Goal: Transaction & Acquisition: Register for event/course

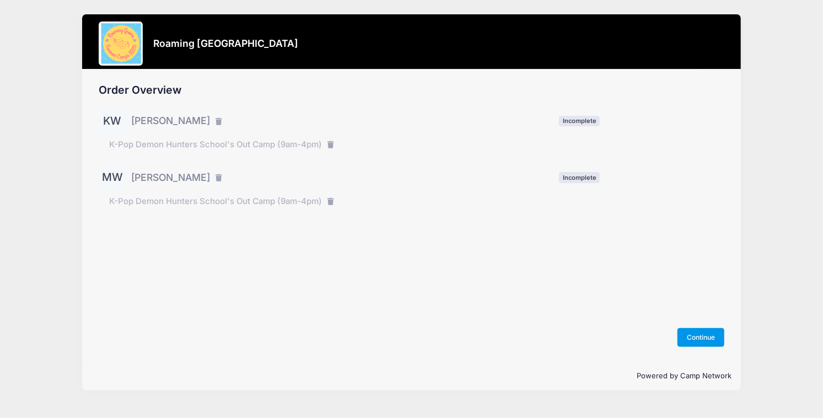
click at [697, 336] on button "Continue" at bounding box center [701, 337] width 47 height 19
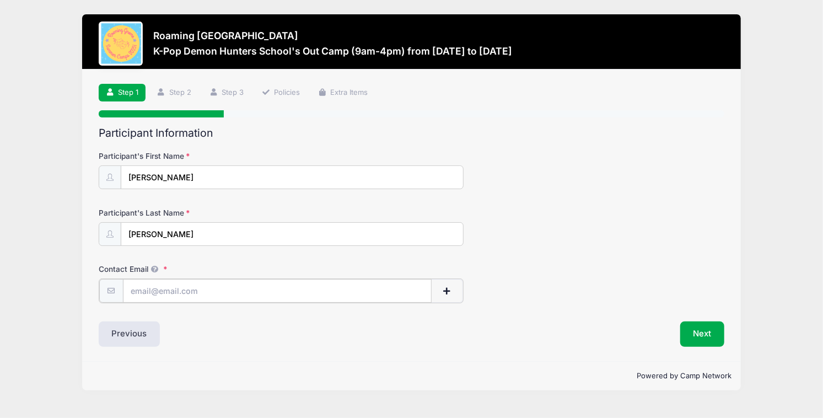
click at [182, 286] on input "Contact Email" at bounding box center [277, 291] width 309 height 24
type input "[EMAIL_ADDRESS][PERSON_NAME][DOMAIN_NAME]"
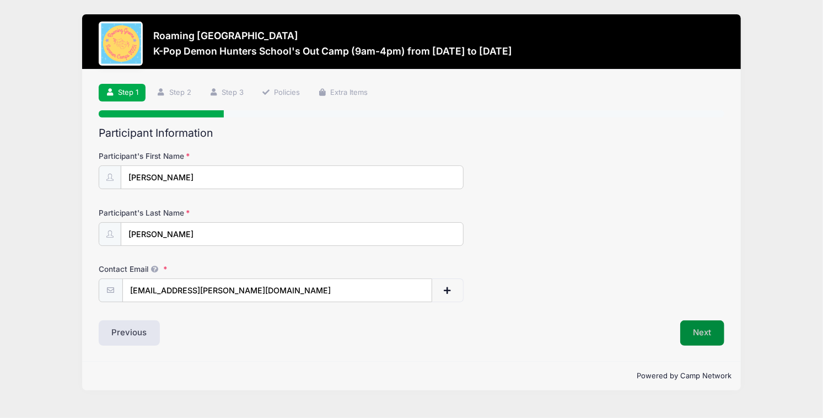
click at [703, 338] on button "Next" at bounding box center [703, 332] width 45 height 25
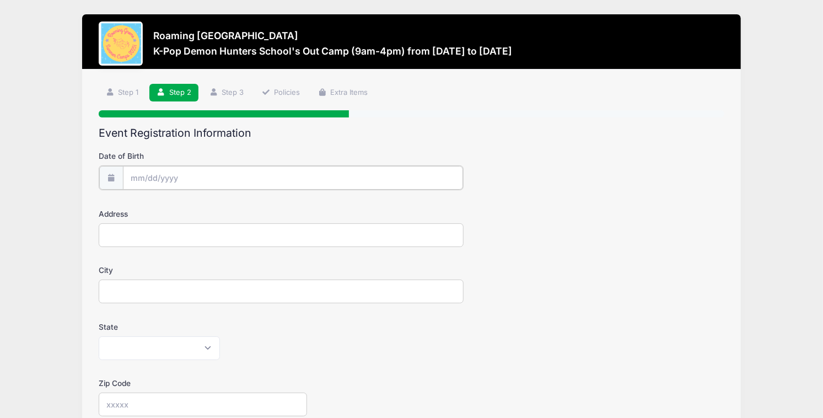
click at [154, 174] on input "Date of Birth" at bounding box center [293, 178] width 340 height 24
click at [137, 202] on span at bounding box center [139, 207] width 18 height 19
select select "5"
click at [260, 251] on span "7" at bounding box center [260, 249] width 20 height 20
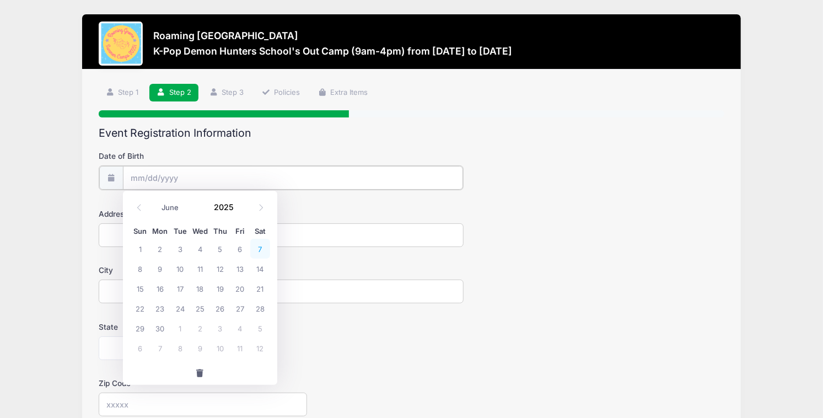
type input "06/07/2025"
click at [168, 178] on input "06/07/2025" at bounding box center [293, 178] width 340 height 24
click at [238, 210] on span at bounding box center [241, 211] width 8 height 8
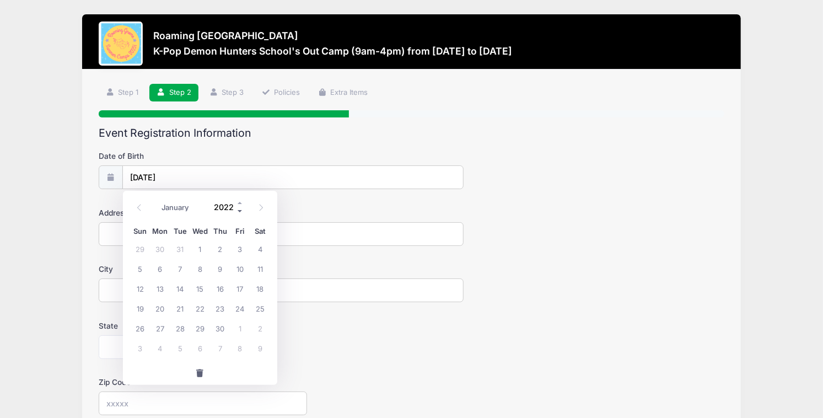
click at [238, 210] on span at bounding box center [241, 211] width 8 height 8
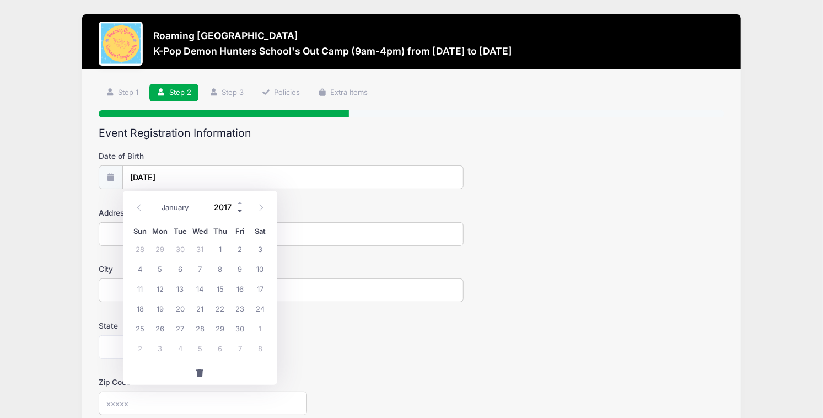
click at [238, 210] on span at bounding box center [241, 211] width 8 height 8
type input "2015"
click at [144, 266] on span "7" at bounding box center [140, 269] width 20 height 20
type input "06/07/2015"
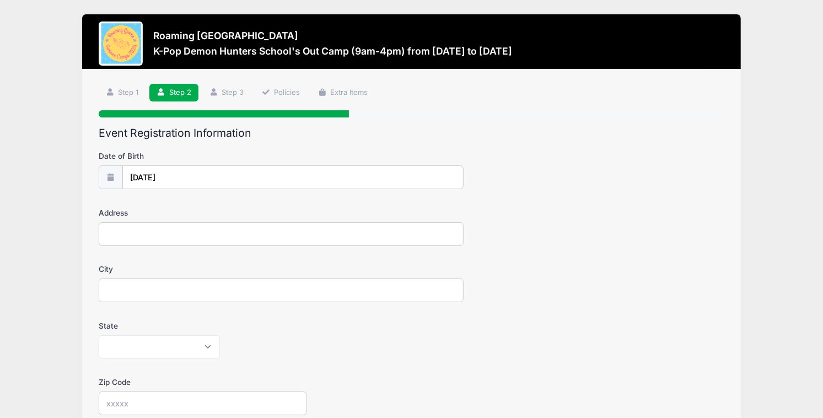
click at [151, 234] on input "Address" at bounding box center [281, 234] width 365 height 24
type input "6151 Galena St"
type input "Denver"
select select "CO"
type input "80238"
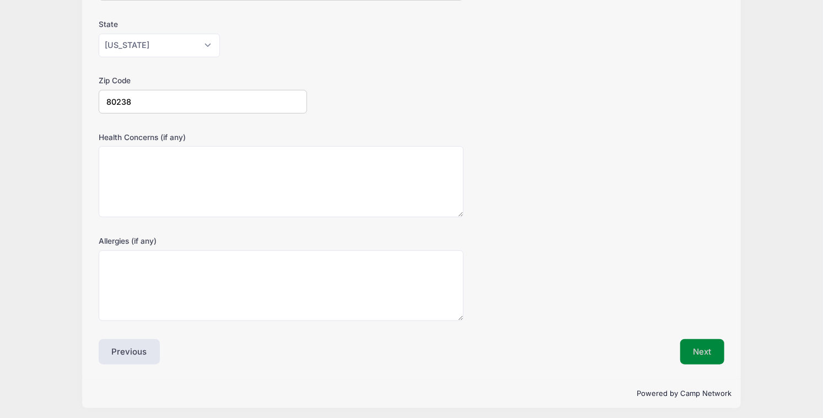
click at [706, 350] on button "Next" at bounding box center [703, 351] width 45 height 25
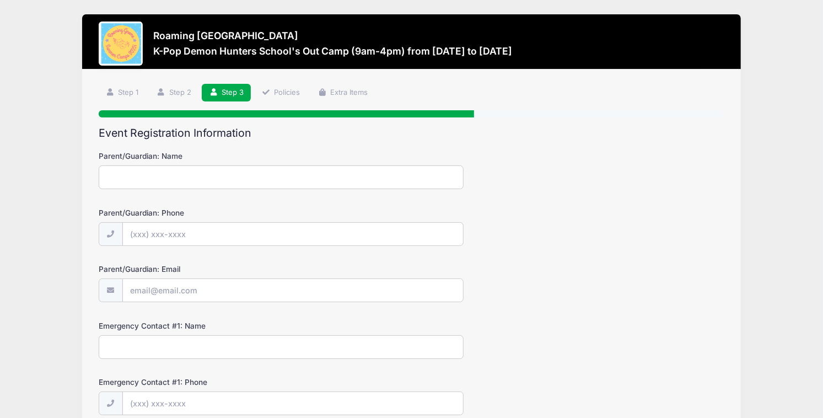
click at [188, 177] on input "Parent/Guardian: Name" at bounding box center [281, 177] width 365 height 24
type input "Kylie Whiting"
type input "(801) 725-4970"
type input "[EMAIL_ADDRESS][PERSON_NAME][DOMAIN_NAME]"
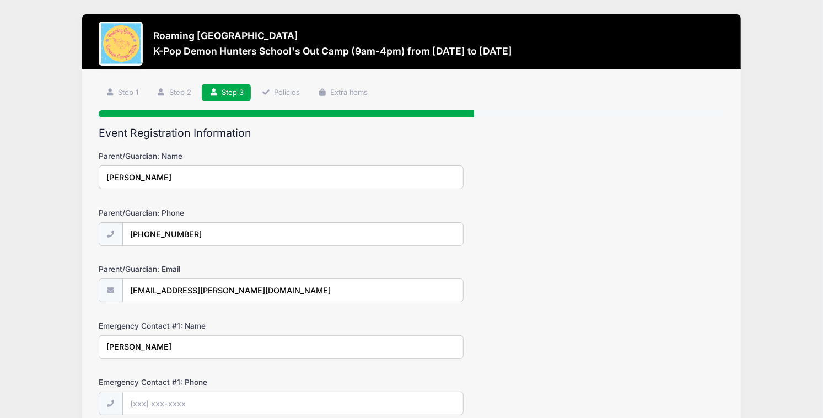
type input "David Whiting"
type input "(203) 710-8994"
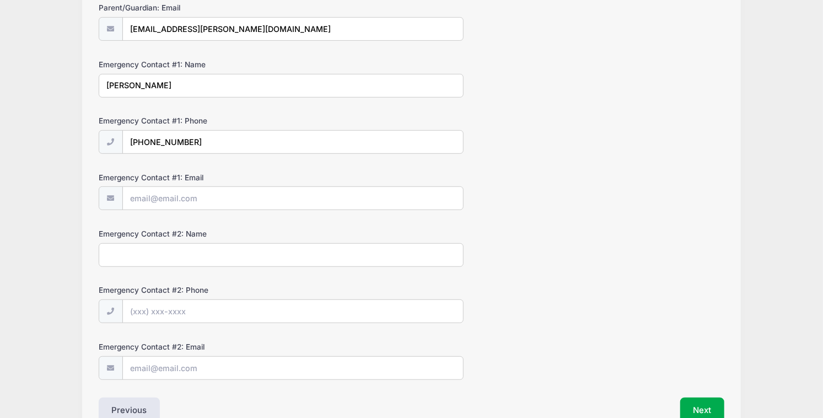
click at [195, 249] on input "Emergency Contact #2: Name" at bounding box center [281, 255] width 365 height 24
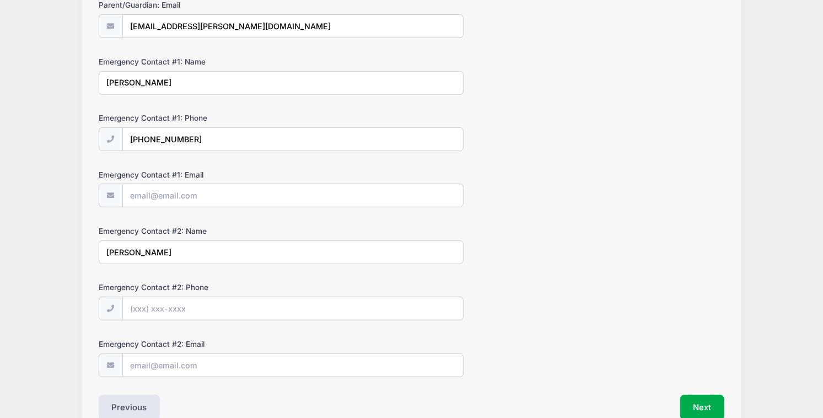
type input "Erin Fortin"
type input "(917) 803-5226"
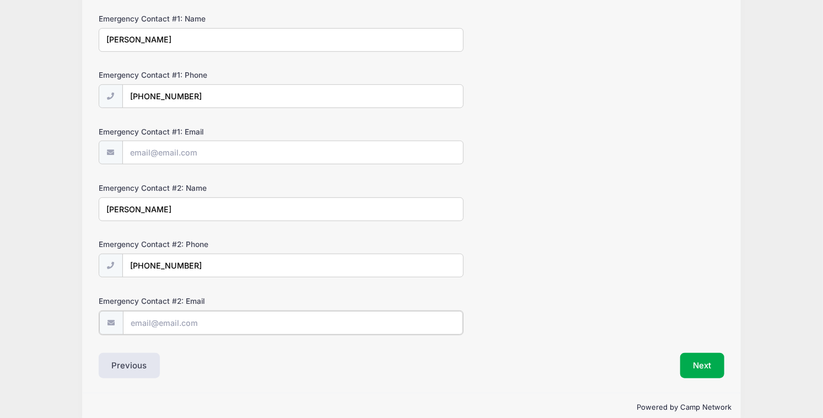
scroll to position [308, 0]
click at [698, 363] on button "Next" at bounding box center [703, 363] width 45 height 25
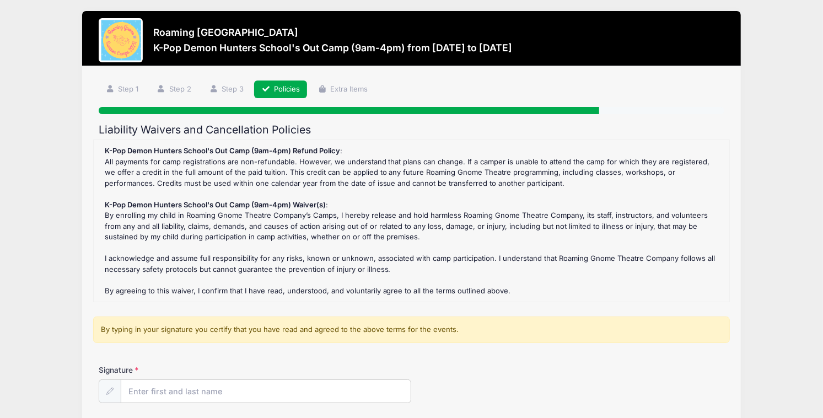
scroll to position [0, 0]
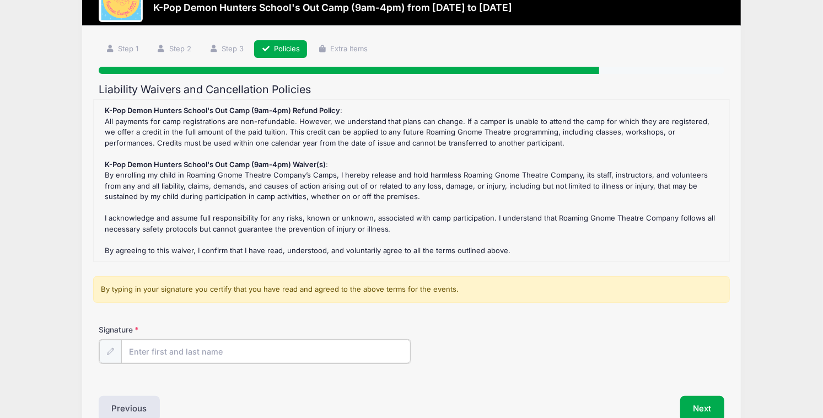
click at [201, 352] on input "Signature" at bounding box center [266, 352] width 290 height 24
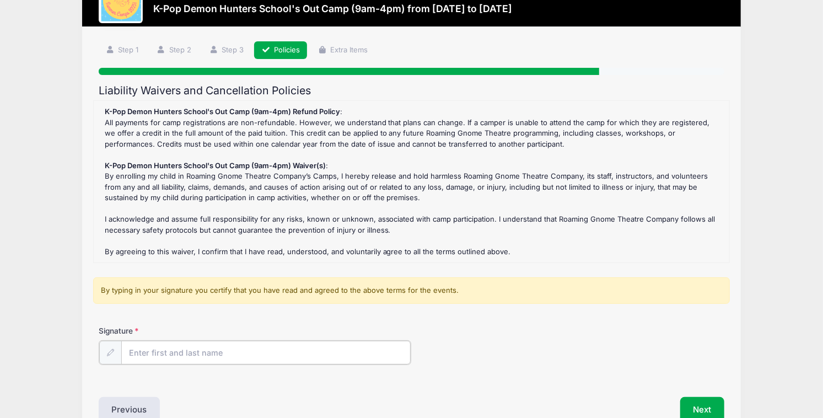
click at [176, 357] on input "Signature" at bounding box center [266, 353] width 290 height 24
click at [183, 348] on input "Signature" at bounding box center [266, 353] width 290 height 24
type input "Kylie Whiting"
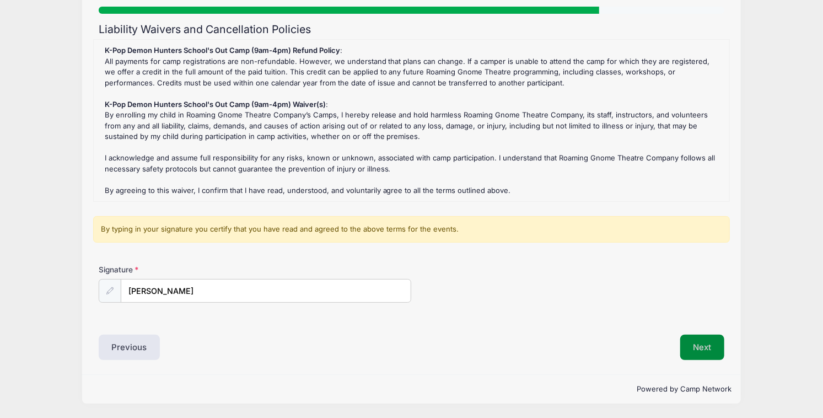
click at [702, 337] on button "Next" at bounding box center [703, 347] width 45 height 25
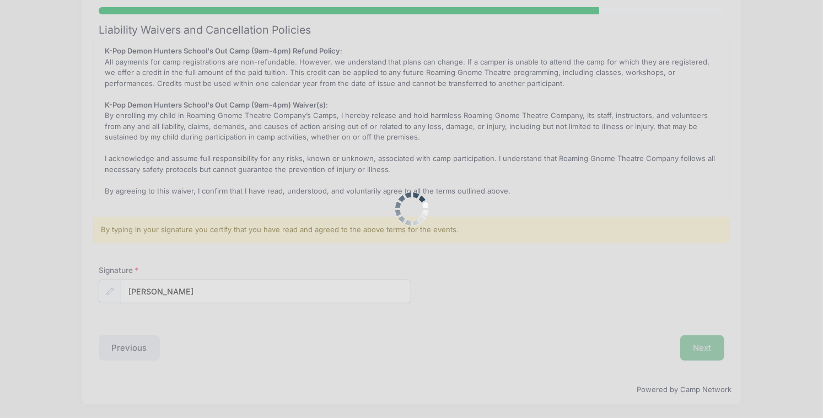
scroll to position [0, 0]
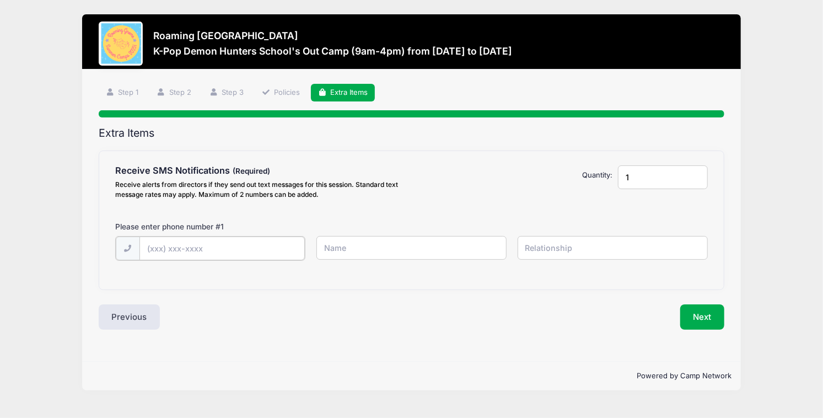
click at [0, 0] on input "text" at bounding box center [0, 0] width 0 height 0
type input "(801) 725-4970"
type input "Kylie"
click at [0, 0] on input "text" at bounding box center [0, 0] width 0 height 0
type input "Mom"
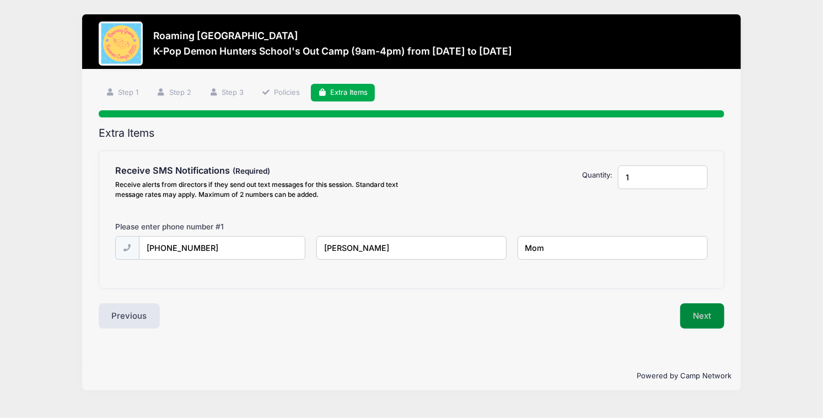
click at [699, 313] on button "Next" at bounding box center [703, 315] width 45 height 25
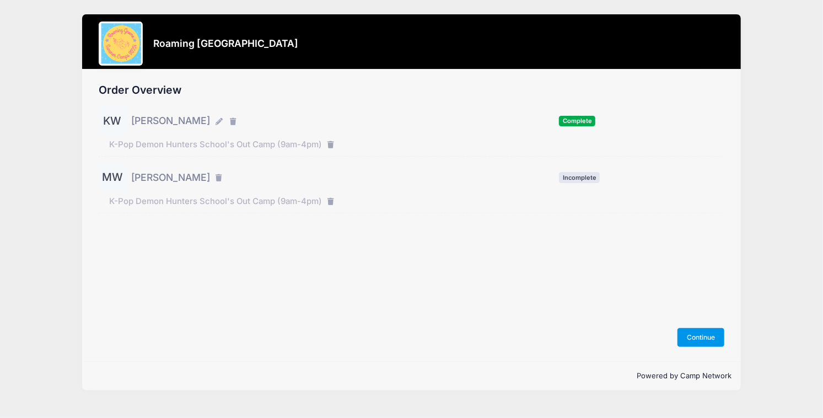
click at [709, 335] on button "Continue" at bounding box center [701, 337] width 47 height 19
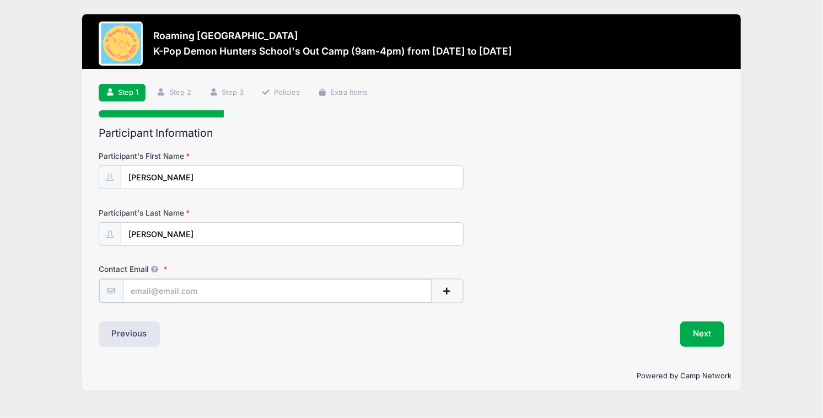
click at [265, 291] on input "Contact Email" at bounding box center [277, 291] width 309 height 24
type input "kylie.n.whiting@gmail.com"
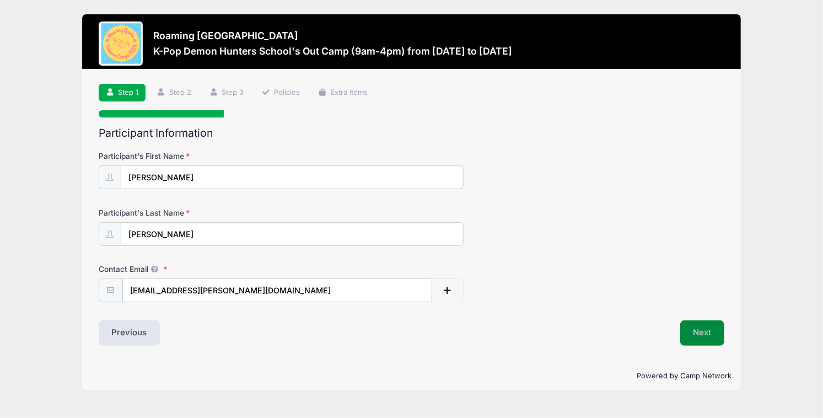
click at [710, 336] on button "Next" at bounding box center [703, 332] width 45 height 25
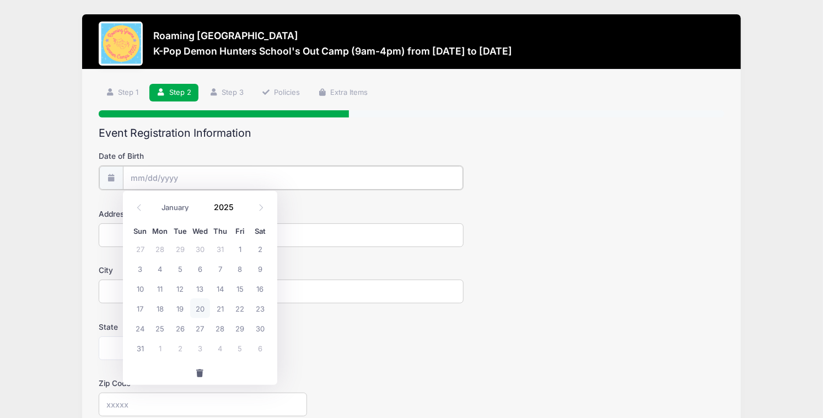
click at [172, 173] on input "Date of Birth" at bounding box center [293, 178] width 340 height 24
click at [141, 204] on icon at bounding box center [139, 207] width 7 height 7
select select "6"
click at [240, 210] on span at bounding box center [241, 211] width 8 height 8
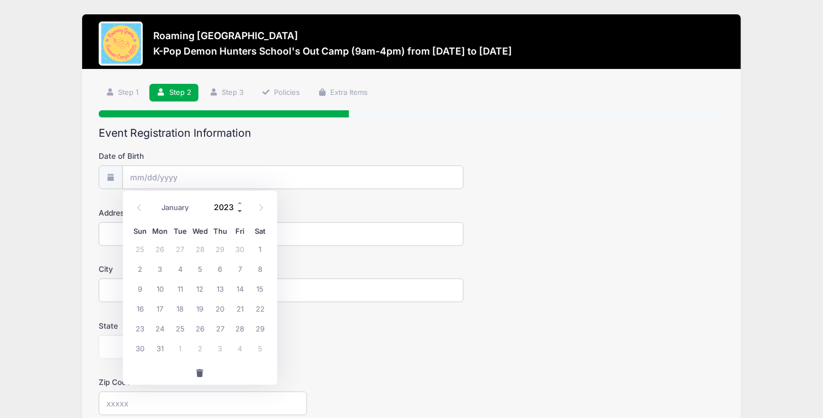
click at [240, 210] on span at bounding box center [241, 211] width 8 height 8
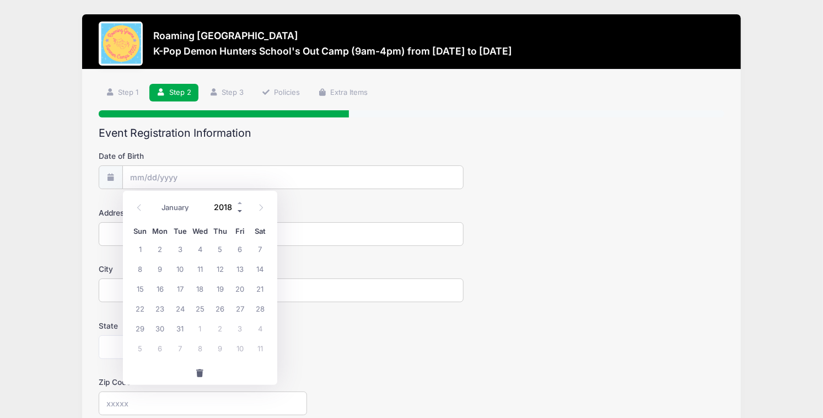
click at [240, 210] on span at bounding box center [241, 211] width 8 height 8
type input "2017"
click at [141, 206] on icon at bounding box center [139, 207] width 7 height 7
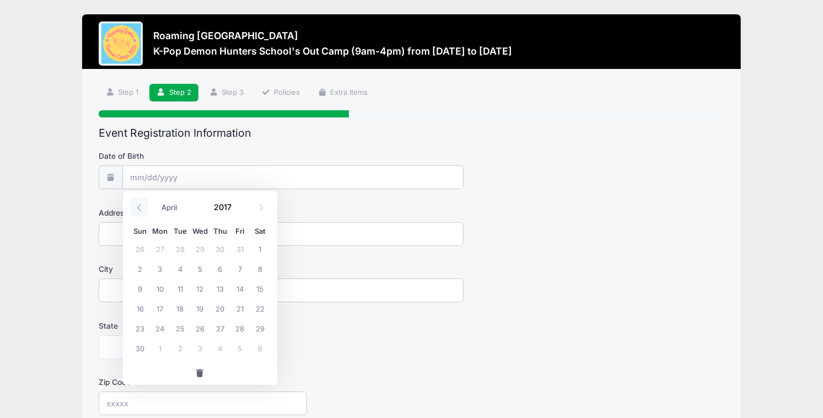
click at [141, 206] on icon at bounding box center [139, 207] width 7 height 7
click at [263, 206] on icon at bounding box center [261, 207] width 7 height 7
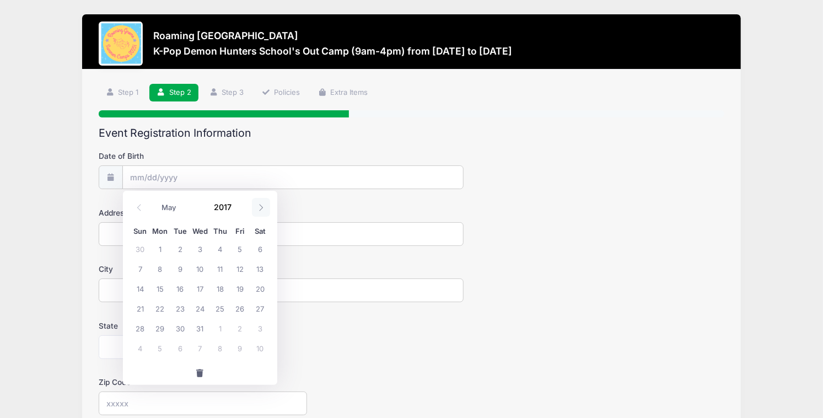
click at [263, 206] on icon at bounding box center [261, 207] width 7 height 7
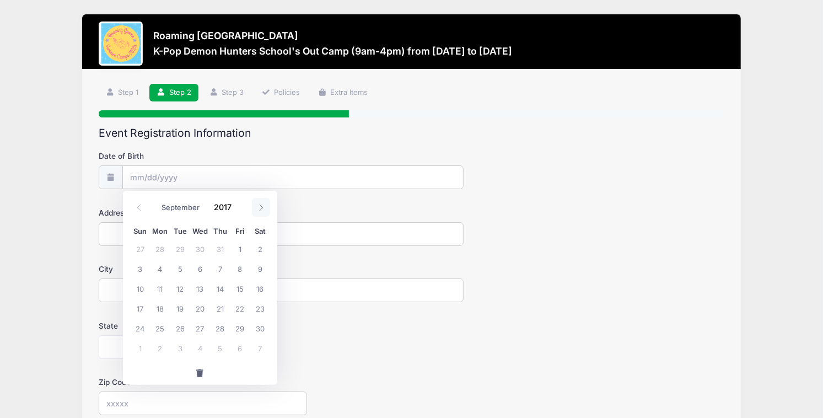
select select "9"
click at [221, 248] on span "5" at bounding box center [220, 249] width 20 height 20
type input "10/05/2017"
click at [131, 227] on input "Address" at bounding box center [281, 234] width 365 height 24
type input "6151 Galena St"
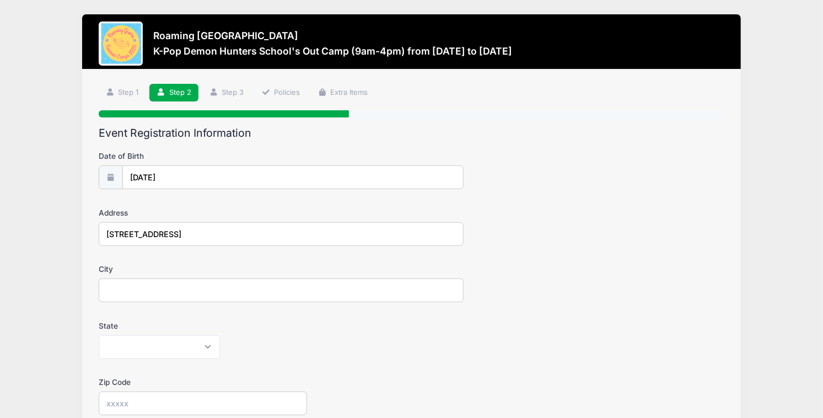
type input "Denver"
select select "CO"
type input "80238"
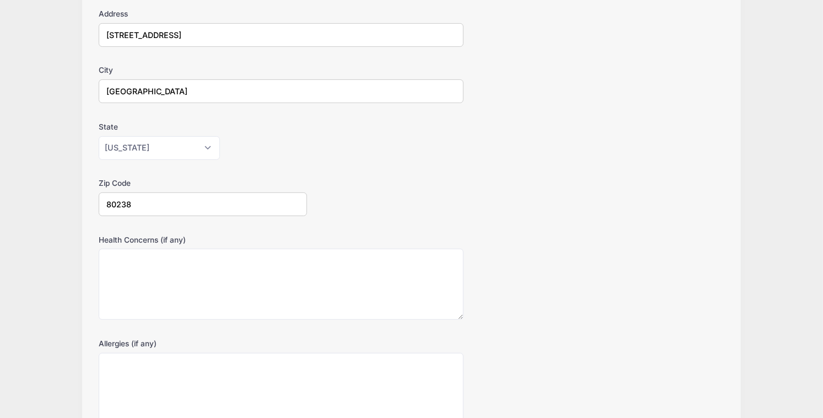
scroll to position [305, 0]
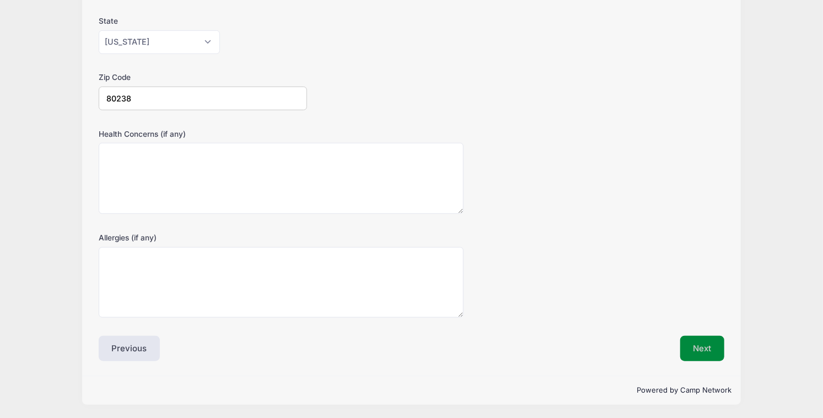
click at [718, 341] on button "Next" at bounding box center [703, 348] width 45 height 25
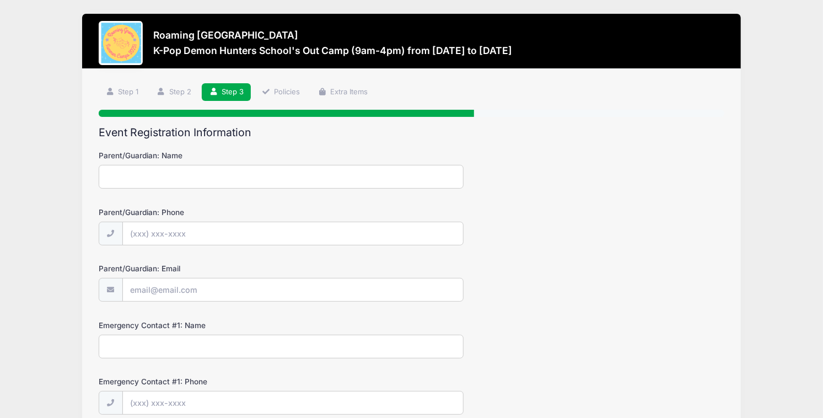
scroll to position [0, 0]
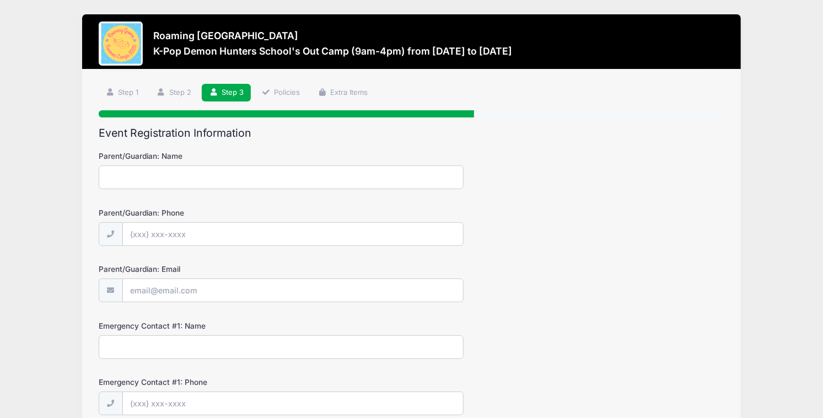
click at [147, 170] on input "Parent/Guardian: Name" at bounding box center [281, 177] width 365 height 24
type input "Kylie Whiting"
click at [165, 228] on input "Parent/Guardian: Phone" at bounding box center [293, 235] width 340 height 24
type input "(801) 725-4970"
type input "[EMAIL_ADDRESS][PERSON_NAME][DOMAIN_NAME]"
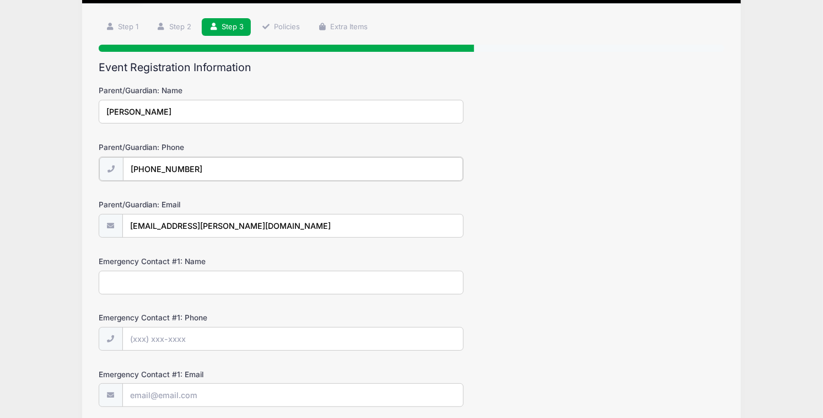
scroll to position [83, 0]
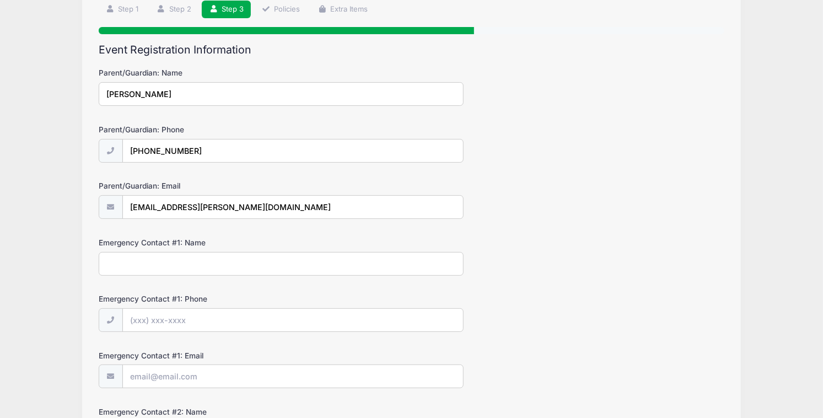
click at [167, 265] on input "Emergency Contact #1: Name" at bounding box center [281, 264] width 365 height 24
type input "David Whiting"
click at [152, 318] on input "Emergency Contact #1: Phone" at bounding box center [293, 321] width 340 height 24
type input "(203) 710-8994"
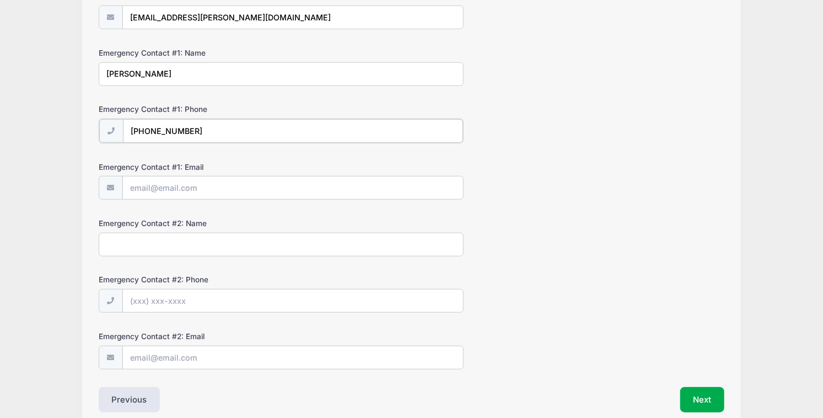
scroll to position [288, 0]
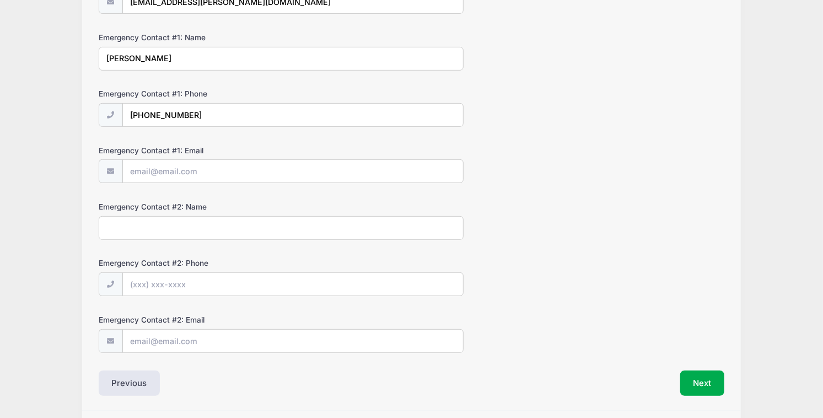
click at [160, 228] on input "Emergency Contact #2: Name" at bounding box center [281, 228] width 365 height 24
type input "Erin Fortin"
click at [145, 286] on input "Emergency Contact #2: Phone" at bounding box center [293, 285] width 340 height 24
type input "(917) 803-5226"
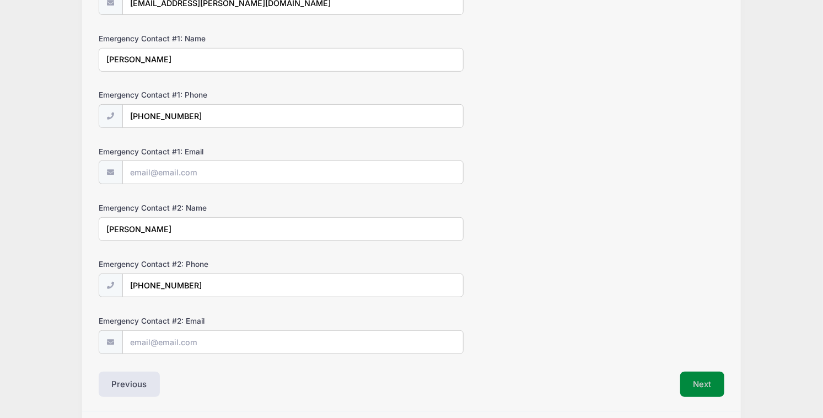
click at [715, 393] on button "Next" at bounding box center [703, 384] width 45 height 25
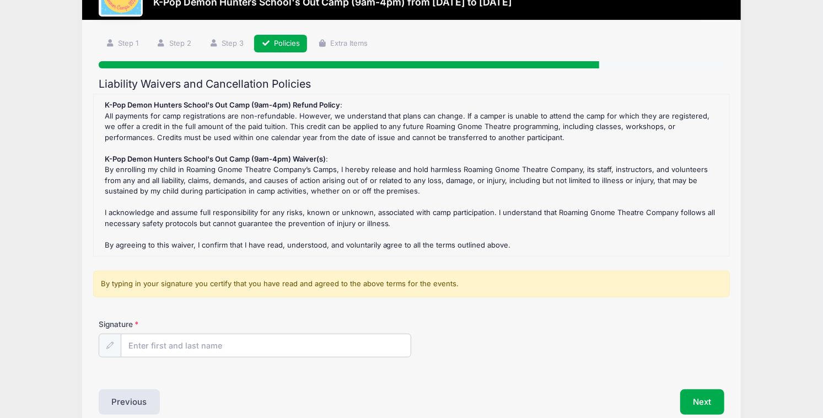
scroll to position [103, 0]
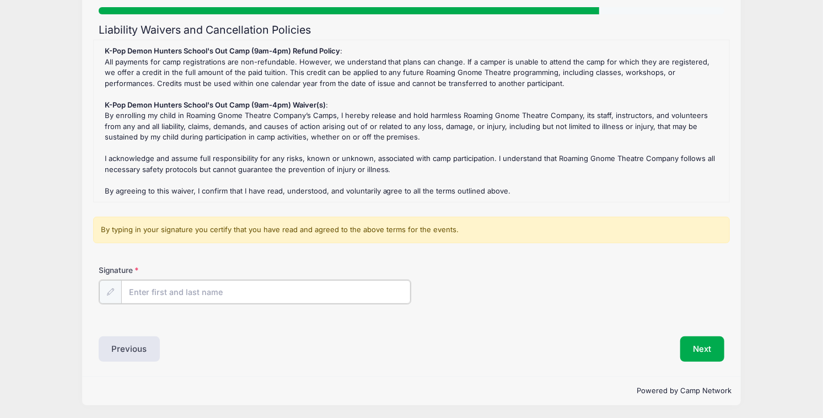
click at [192, 292] on input "Signature" at bounding box center [266, 292] width 290 height 24
type input "Kylie Whiting"
click at [708, 345] on button "Next" at bounding box center [703, 347] width 45 height 25
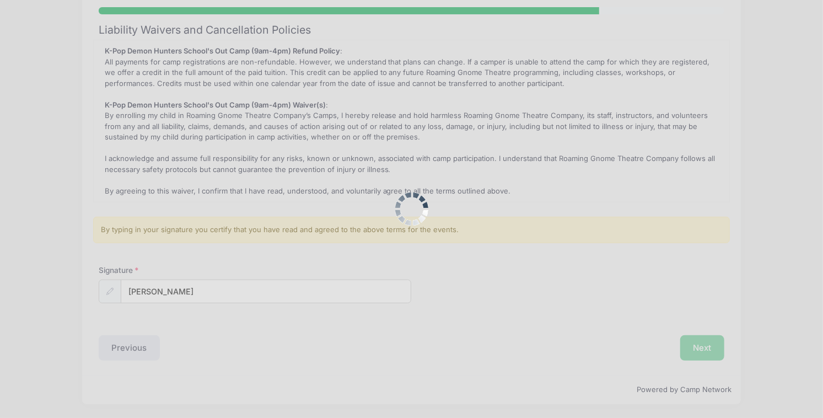
scroll to position [0, 0]
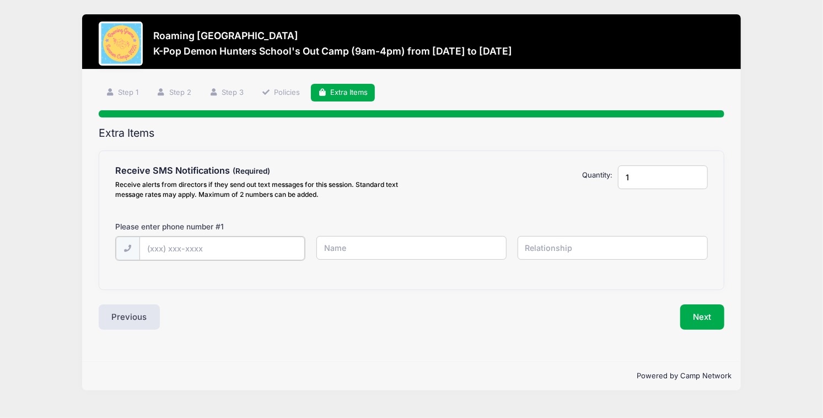
click at [0, 0] on input "text" at bounding box center [0, 0] width 0 height 0
type input "(801) 725-4970"
type input "Kylie"
click at [0, 0] on input "text" at bounding box center [0, 0] width 0 height 0
type input "Mom"
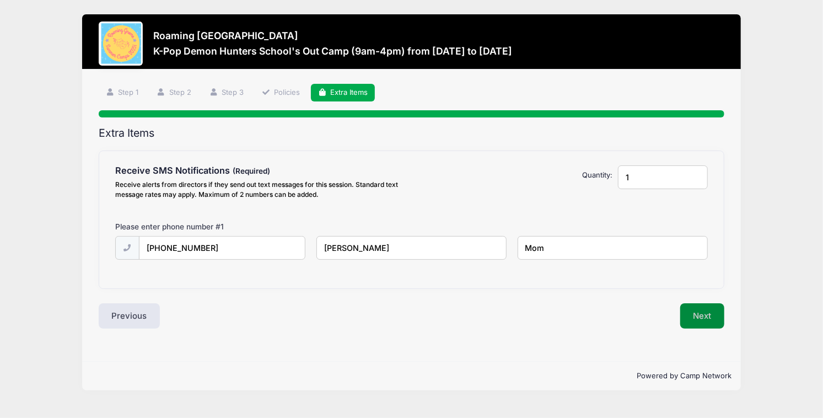
click at [687, 314] on button "Next" at bounding box center [703, 315] width 45 height 25
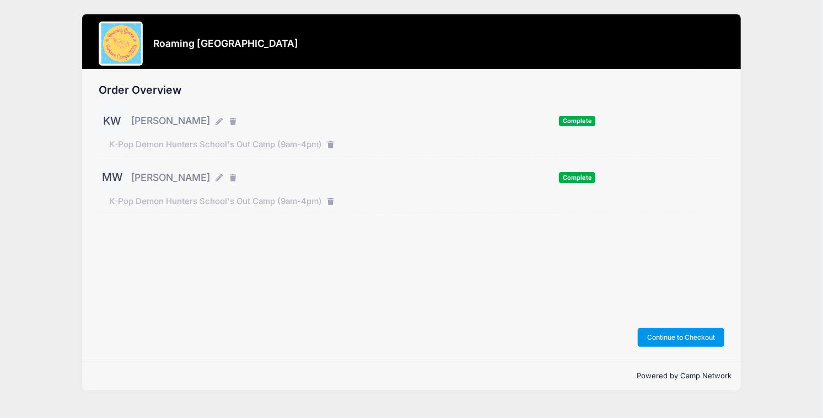
click at [685, 334] on button "Continue to Checkout" at bounding box center [681, 337] width 87 height 19
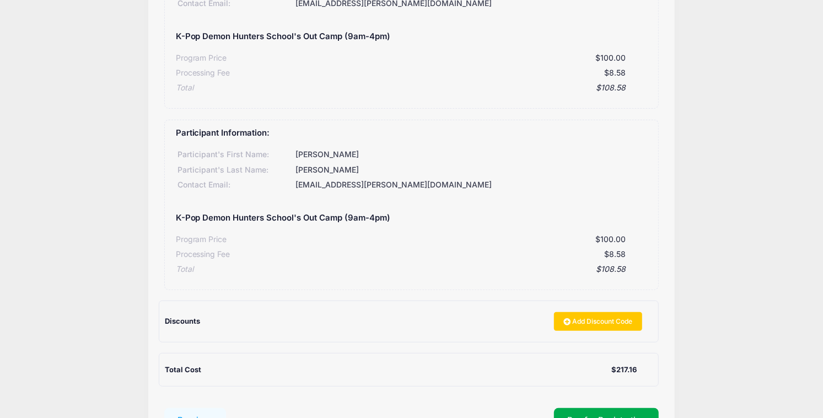
scroll to position [261, 0]
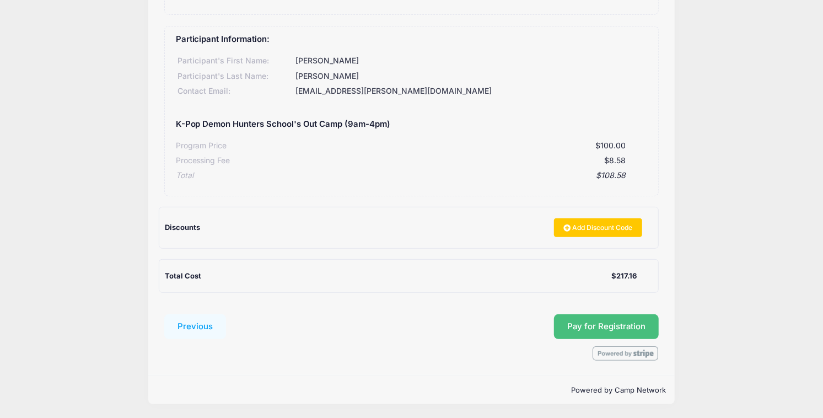
drag, startPoint x: 609, startPoint y: 333, endPoint x: 421, endPoint y: 310, distance: 189.4
click at [406, 335] on div "Submit Pay for Registration" at bounding box center [445, 326] width 428 height 25
click at [613, 326] on span "Pay for Registration" at bounding box center [607, 327] width 78 height 10
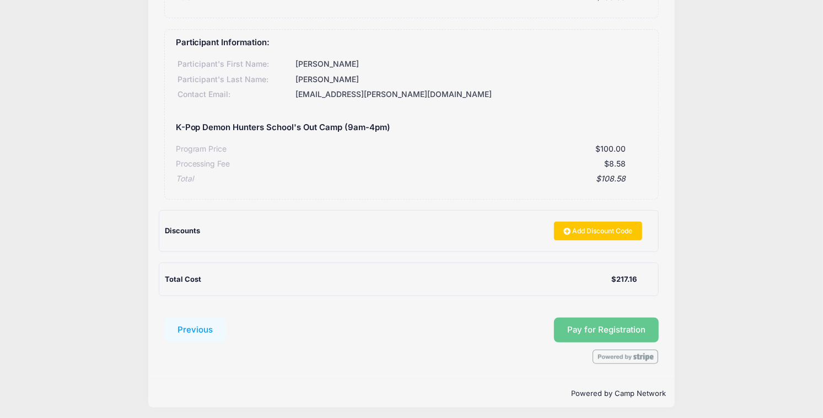
scroll to position [259, 0]
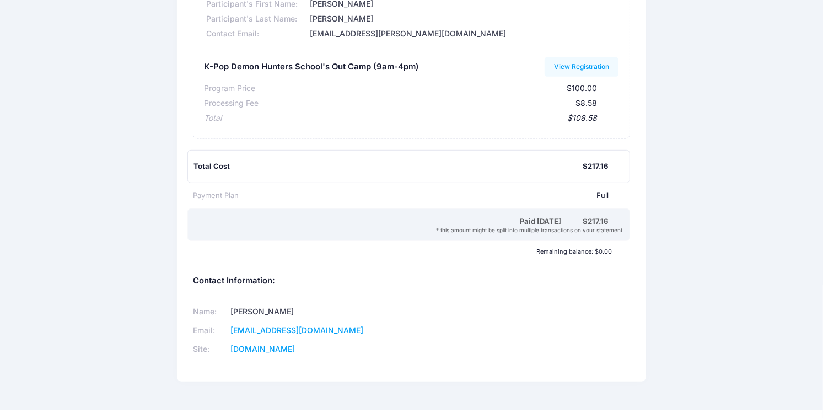
scroll to position [293, 0]
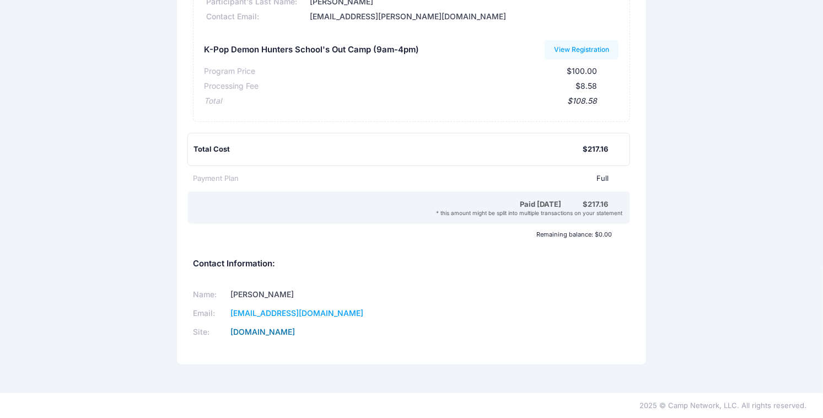
click at [265, 333] on link "[DOMAIN_NAME]" at bounding box center [263, 331] width 65 height 9
